Goal: Information Seeking & Learning: Learn about a topic

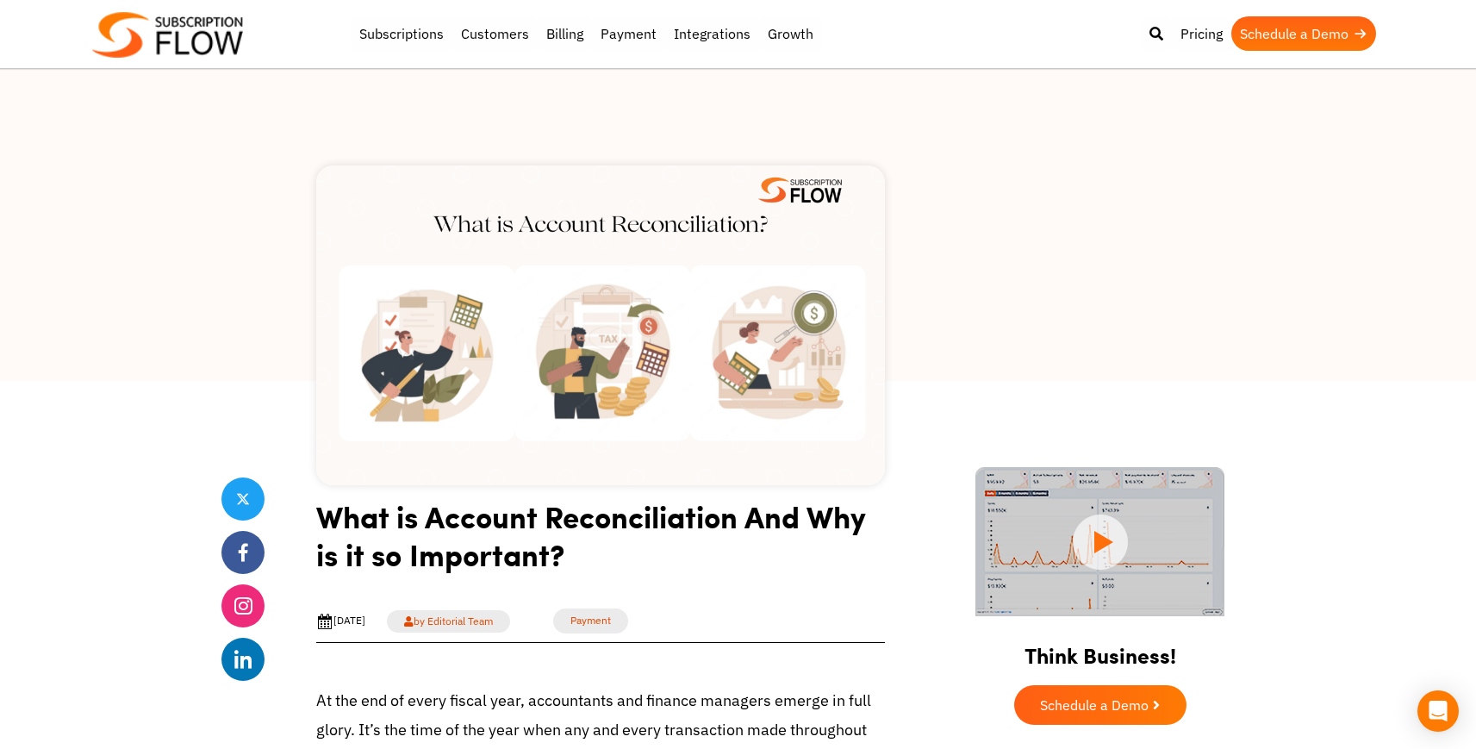
scroll to position [490, 0]
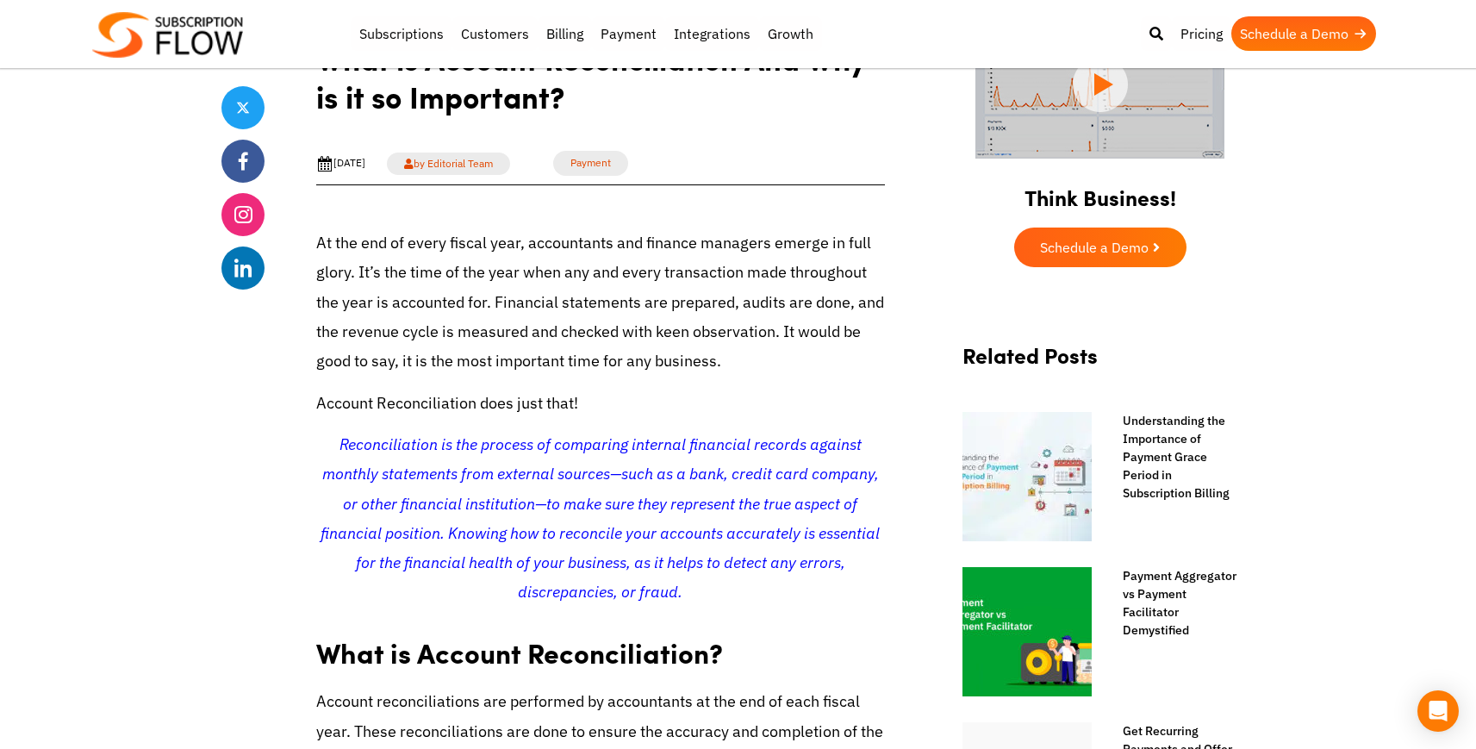
click at [530, 239] on p "At the end of every fiscal year, accountants and finance managers emerge in ful…" at bounding box center [600, 301] width 569 height 147
click at [547, 244] on p "At the end of every fiscal year, accountants and finance managers emerge in ful…" at bounding box center [600, 301] width 569 height 147
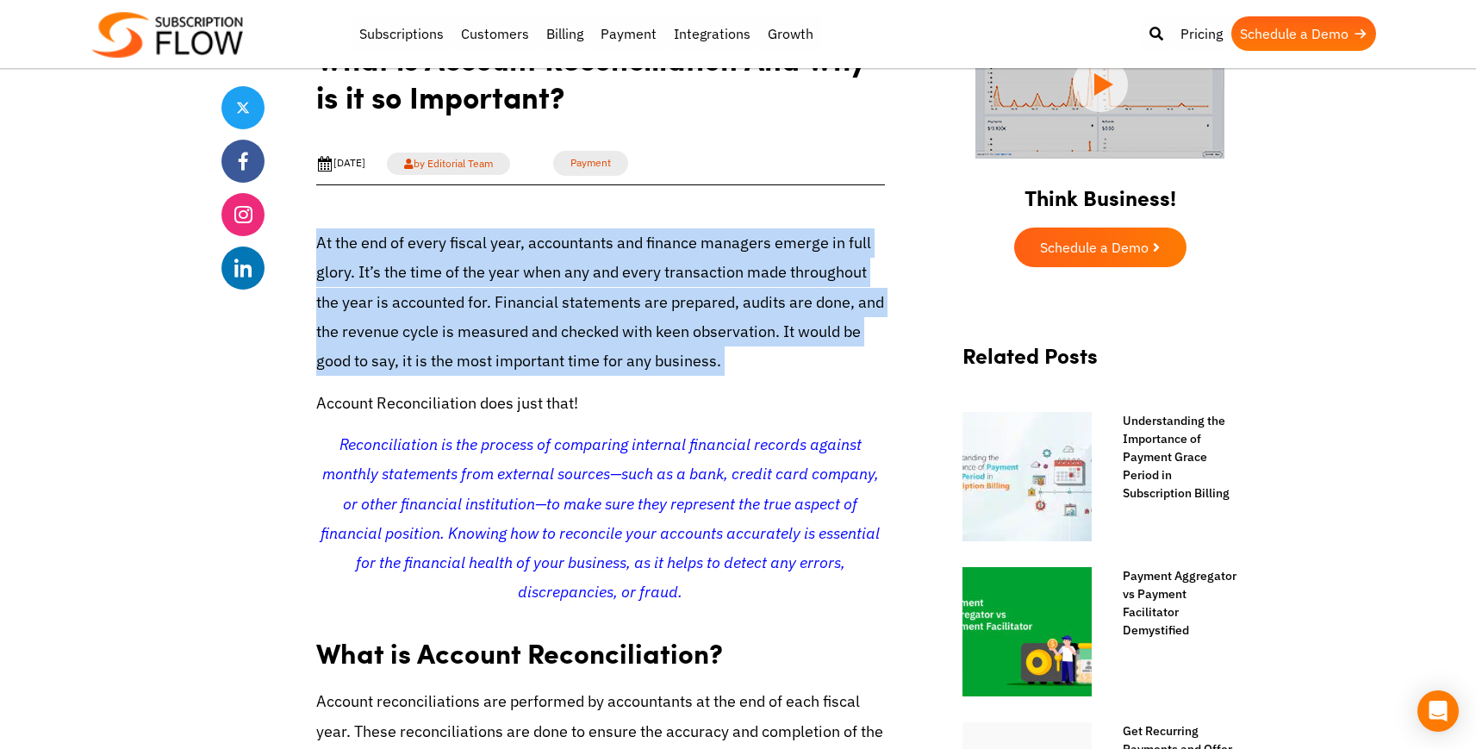
click at [547, 244] on p "At the end of every fiscal year, accountants and finance managers emerge in ful…" at bounding box center [600, 301] width 569 height 147
click at [573, 276] on p "At the end of every fiscal year, accountants and finance managers emerge in ful…" at bounding box center [600, 301] width 569 height 147
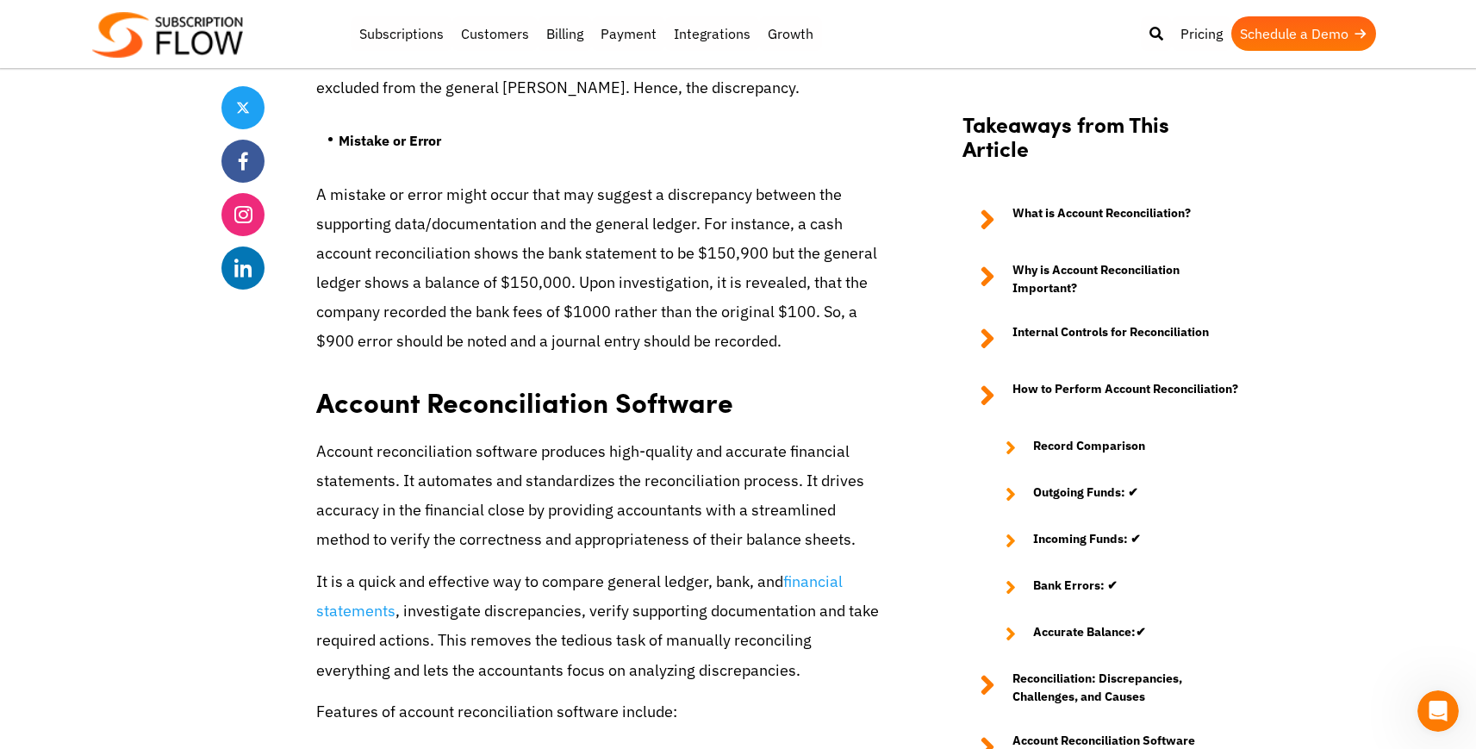
scroll to position [6575, 0]
